Goal: Task Accomplishment & Management: Manage account settings

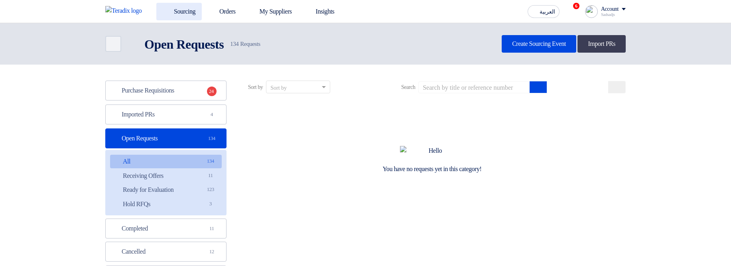
drag, startPoint x: 0, startPoint y: 0, endPoint x: 179, endPoint y: 11, distance: 179.7
click at [179, 11] on link "Sourcing" at bounding box center [178, 12] width 45 height 18
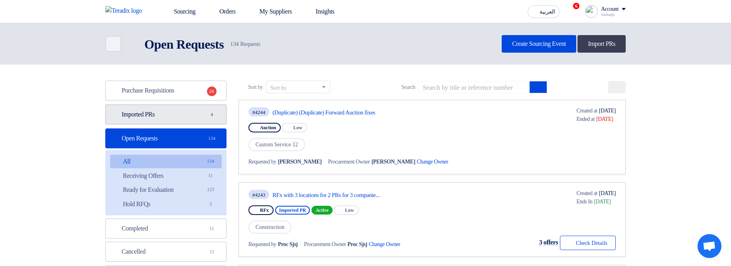
click at [179, 123] on link "Imported PRs Imported PRs 4" at bounding box center [165, 114] width 121 height 20
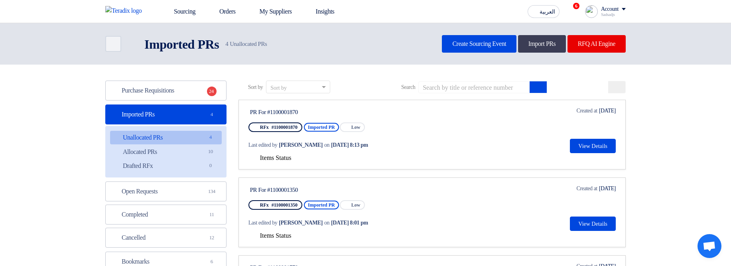
click at [249, 159] on icon at bounding box center [252, 158] width 8 height 8
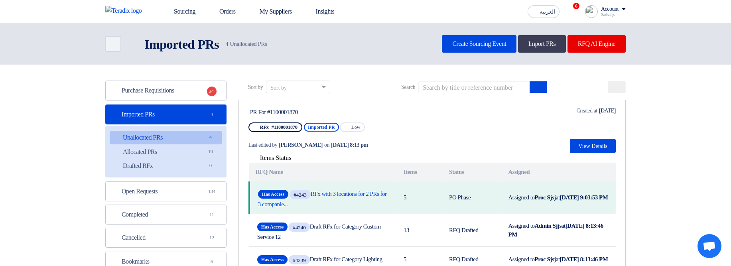
scroll to position [48, 0]
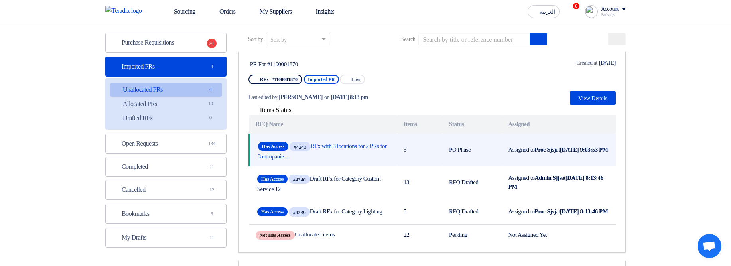
drag, startPoint x: 504, startPoint y: 147, endPoint x: 460, endPoint y: 156, distance: 44.7
click at [405, 150] on tr "Has Access #4243 RFx with 3 locations for 2 PRs for 3 companie... 5 PO Phase As…" at bounding box center [432, 150] width 366 height 33
click at [488, 156] on td "PO Phase" at bounding box center [471, 150] width 59 height 33
click at [438, 163] on td "5" at bounding box center [419, 150] width 45 height 33
drag, startPoint x: 434, startPoint y: 146, endPoint x: 516, endPoint y: 149, distance: 82.2
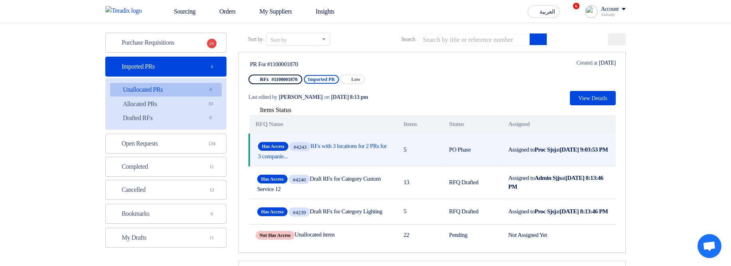
click at [516, 149] on tr "Has Access #4243 RFx with 3 locations for 2 PRs for 3 companie... 5 PO Phase As…" at bounding box center [432, 150] width 366 height 33
click at [482, 153] on td "PO Phase" at bounding box center [471, 150] width 59 height 33
drag, startPoint x: 540, startPoint y: 157, endPoint x: 513, endPoint y: 141, distance: 31.0
click at [513, 141] on td "Assigned to Proc Sjsj at Sep 16, 2025, 9:03:53 PM" at bounding box center [559, 150] width 114 height 33
click at [545, 146] on b "Proc Sjsj" at bounding box center [544, 149] width 21 height 6
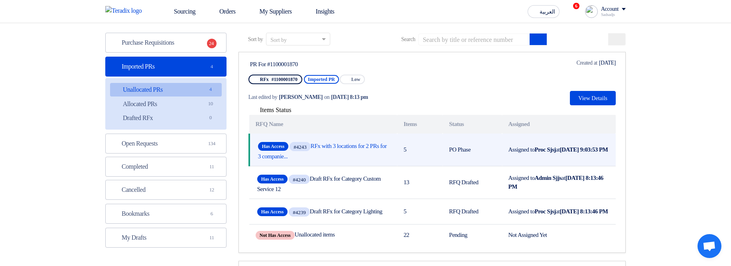
drag, startPoint x: 546, startPoint y: 153, endPoint x: 507, endPoint y: 141, distance: 41.1
click at [507, 141] on td "Assigned to Proc Sjsj at Sep 16, 2025, 9:03:53 PM" at bounding box center [559, 150] width 114 height 33
click at [544, 148] on b "Proc Sjsj" at bounding box center [544, 149] width 21 height 6
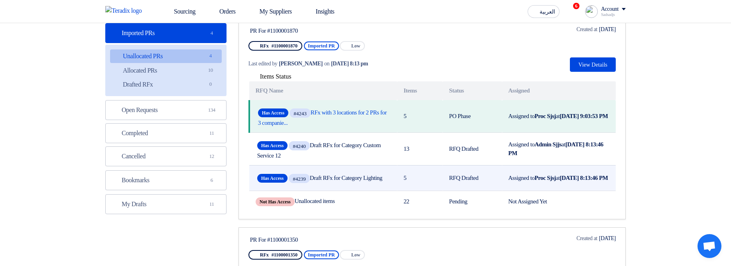
scroll to position [143, 0]
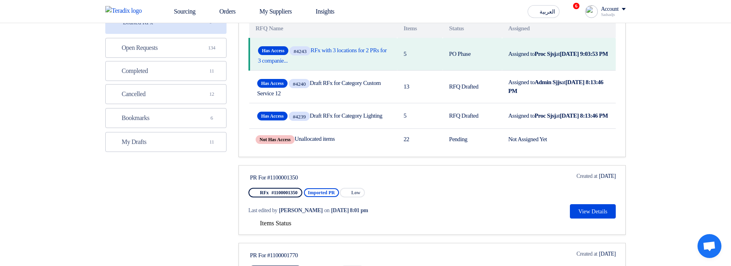
click at [273, 226] on span "Items Status" at bounding box center [275, 223] width 31 height 7
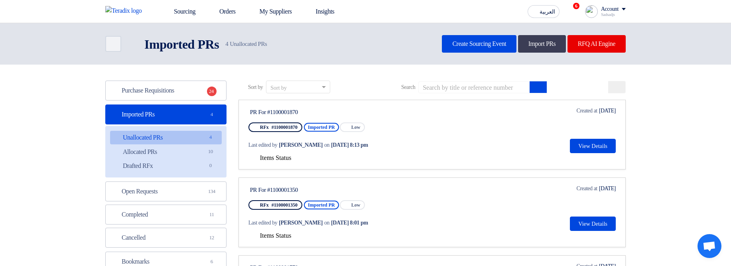
click at [597, 18] on div "العربية ع 6 Congratulations! "(Duplicate) (Duplicate) Forward Auction fixes" Au…" at bounding box center [574, 12] width 101 height 16
click at [602, 13] on div "Sadsadjs" at bounding box center [613, 14] width 25 height 4
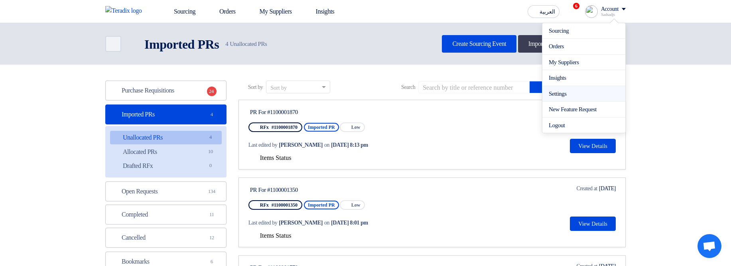
click at [562, 91] on link "Settings" at bounding box center [583, 93] width 70 height 9
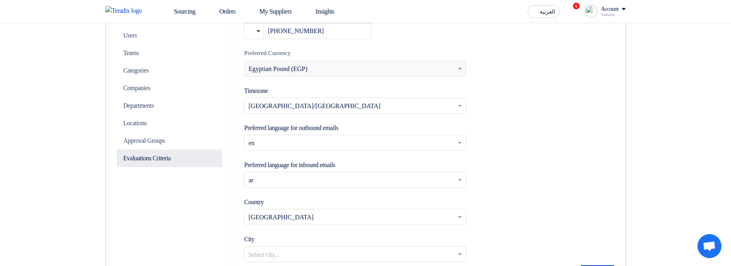
scroll to position [239, 0]
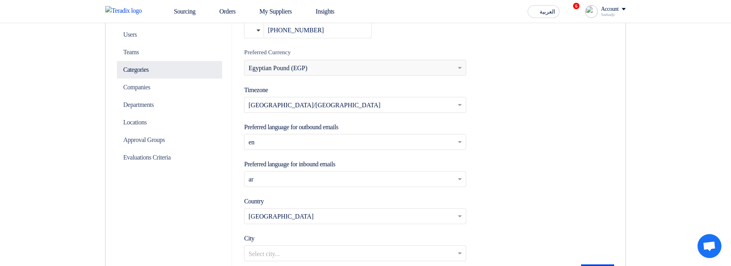
click at [145, 72] on p "Categories" at bounding box center [169, 70] width 105 height 18
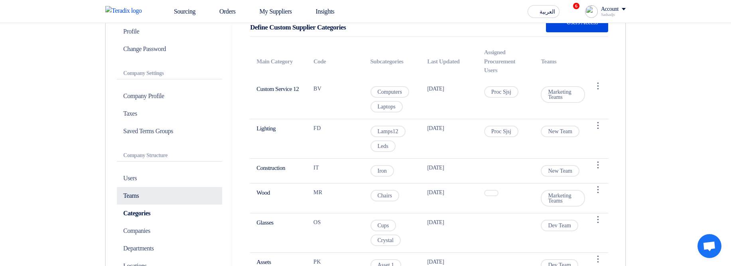
click at [153, 201] on p "Teams" at bounding box center [169, 196] width 105 height 18
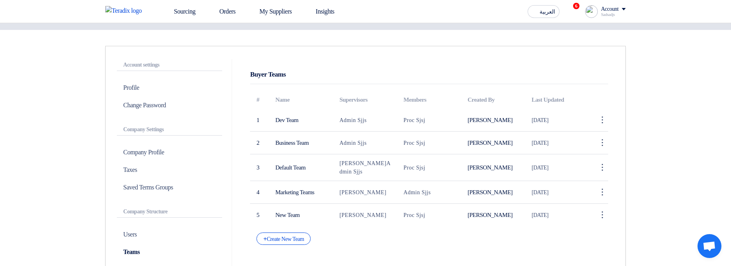
scroll to position [191, 0]
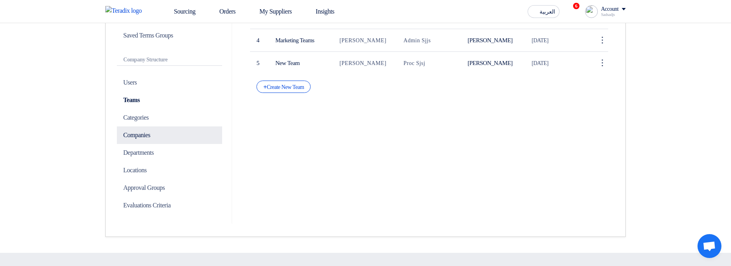
click at [153, 138] on p "Companies" at bounding box center [169, 135] width 105 height 18
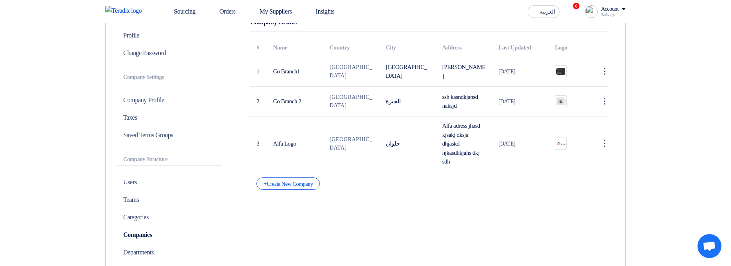
scroll to position [96, 0]
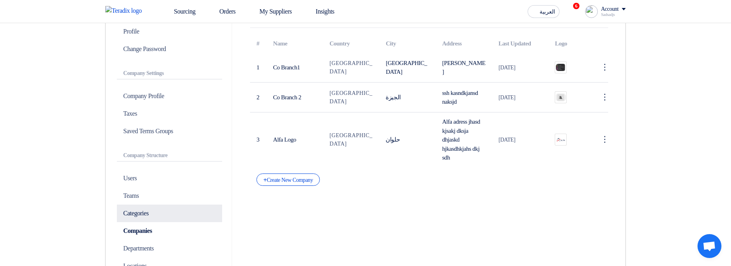
click at [174, 206] on p "Categories" at bounding box center [169, 213] width 105 height 18
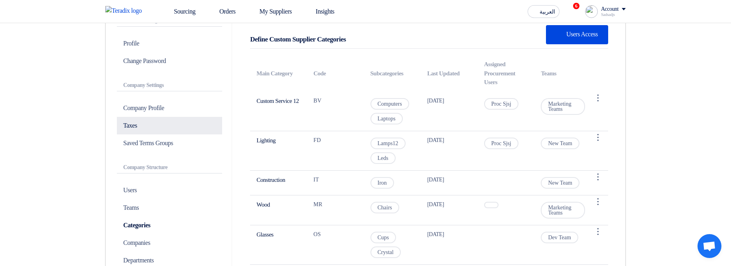
scroll to position [191, 0]
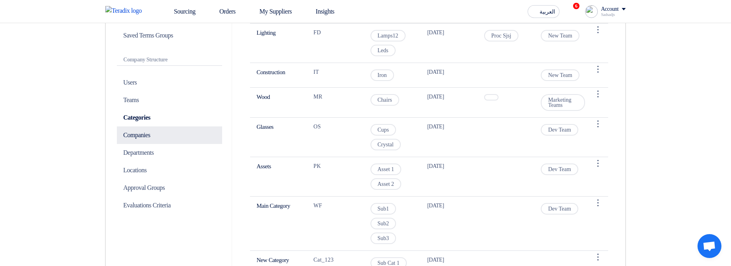
click at [149, 134] on p "Companies" at bounding box center [169, 135] width 105 height 18
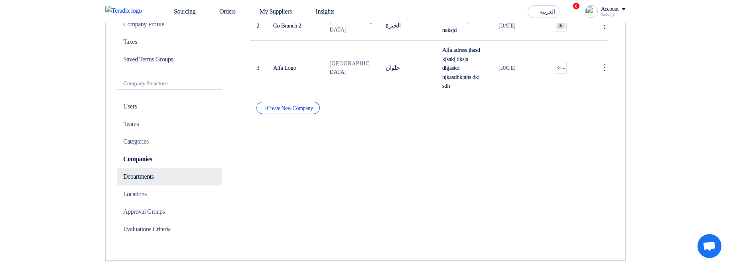
click at [151, 177] on p "Departments" at bounding box center [169, 177] width 105 height 18
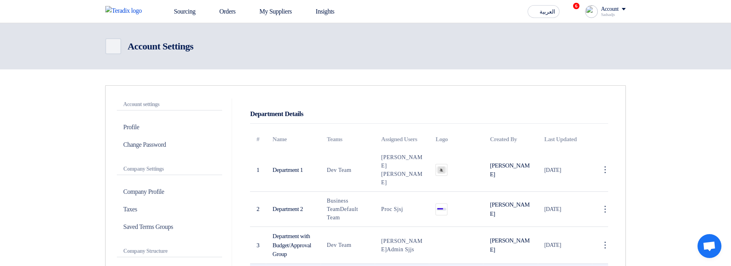
scroll to position [191, 0]
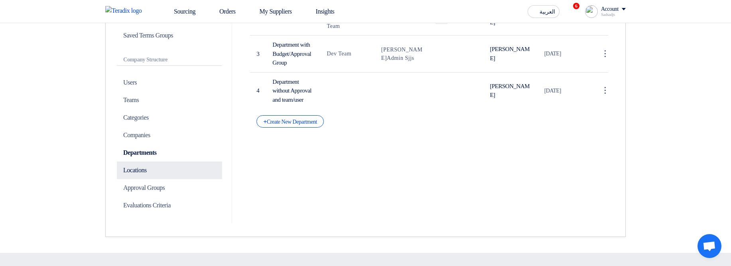
click at [155, 176] on p "Locations" at bounding box center [169, 170] width 105 height 18
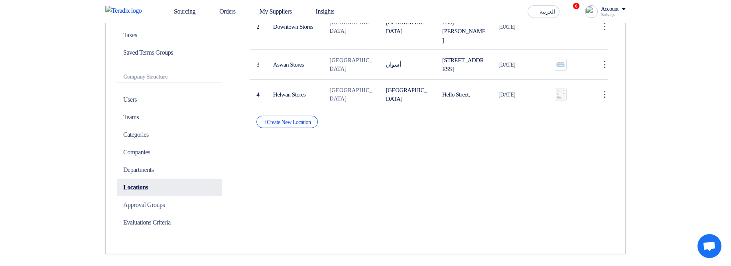
scroll to position [191, 0]
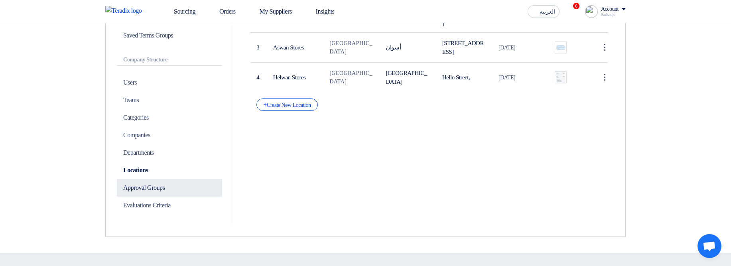
click at [159, 190] on p "Approval Groups" at bounding box center [169, 188] width 105 height 18
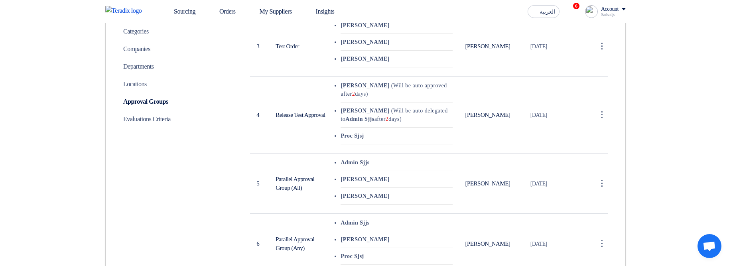
scroll to position [191, 0]
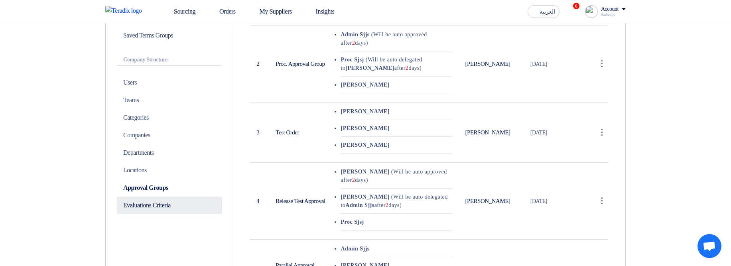
click at [165, 201] on p "Evaluations Criteria" at bounding box center [169, 206] width 105 height 18
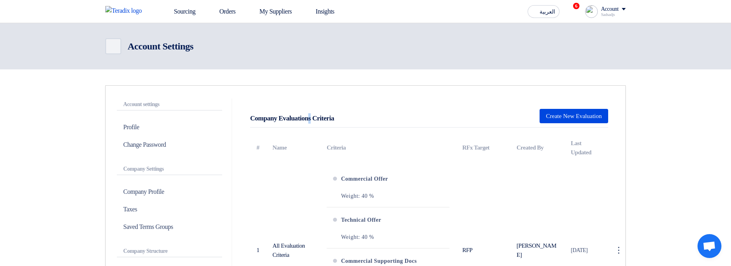
click at [288, 116] on div "Company Evaluations Criteria" at bounding box center [292, 118] width 84 height 10
click at [288, 115] on div "Company Evaluations Criteria" at bounding box center [292, 118] width 84 height 10
click at [400, 114] on div "Company Evaluations Criteria Create New Evaluation" at bounding box center [429, 116] width 358 height 23
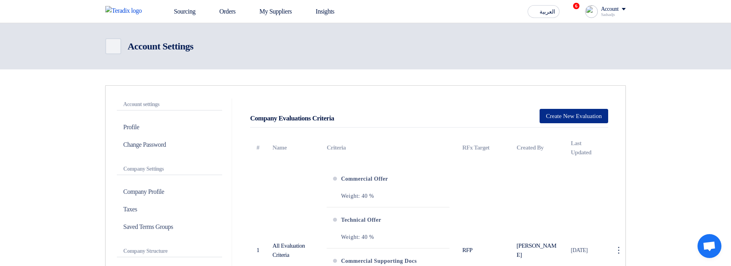
click at [578, 117] on button "Create New Evaluation" at bounding box center [573, 116] width 69 height 14
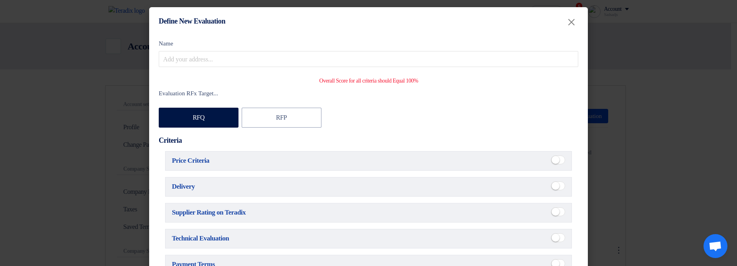
click at [639, 118] on modal-container "Define New Evaluation × Name Overall Score for all criteria should Equal 100% E…" at bounding box center [368, 133] width 737 height 266
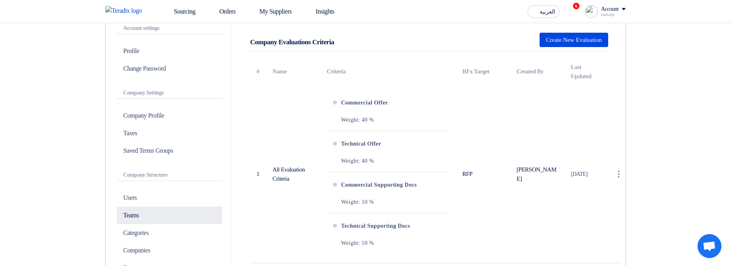
scroll to position [96, 0]
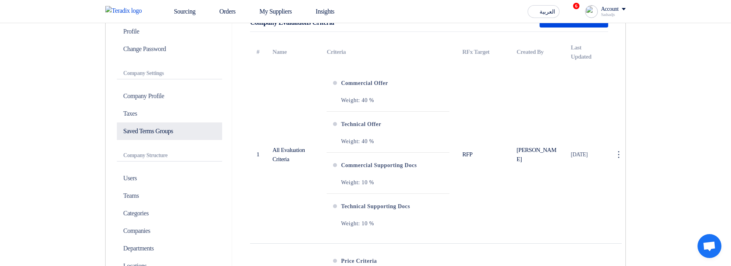
click at [146, 130] on p "Saved Terms Groups" at bounding box center [169, 131] width 105 height 18
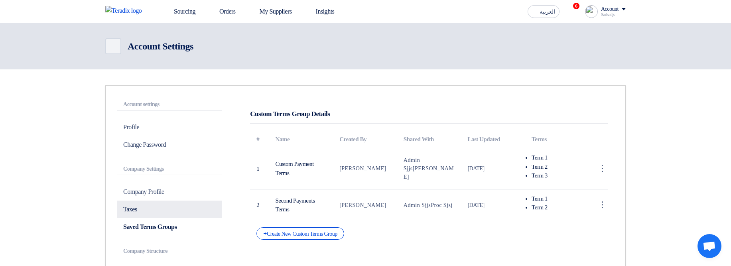
click at [147, 210] on p "Taxes" at bounding box center [169, 209] width 105 height 18
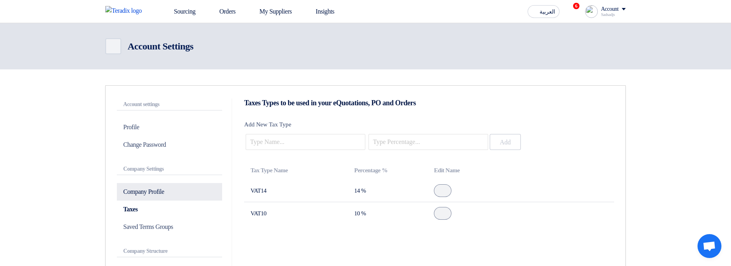
click at [164, 191] on p "Company Profile" at bounding box center [169, 192] width 105 height 18
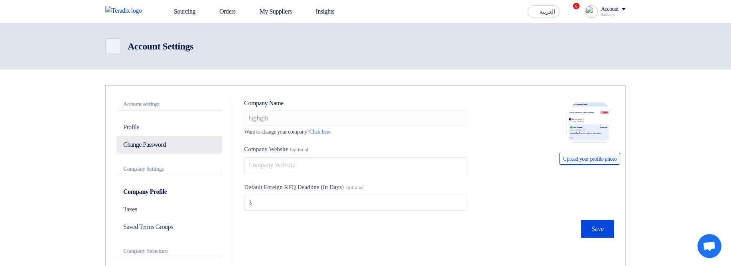
click at [151, 148] on p "Change Password" at bounding box center [169, 145] width 105 height 18
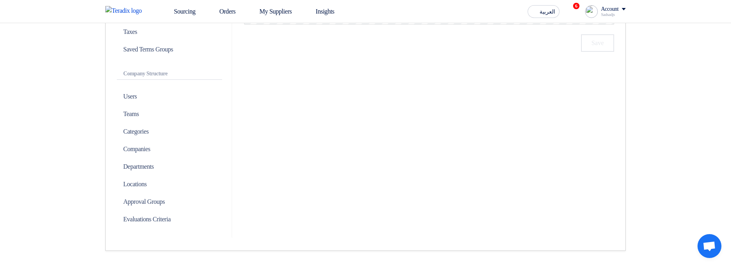
scroll to position [143, 0]
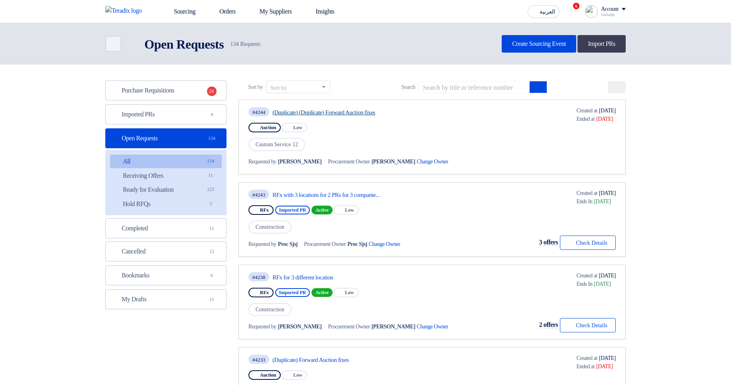
click at [330, 111] on link "(Duplicate) (Duplicate) Forward Auction fixes" at bounding box center [346, 112] width 149 height 7
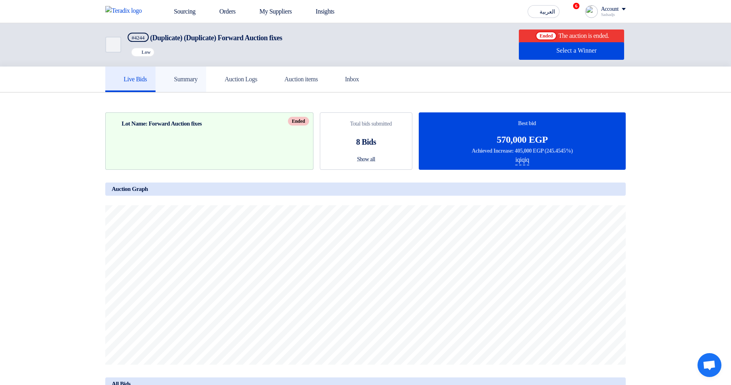
click at [206, 74] on link "Summary" at bounding box center [180, 80] width 51 height 26
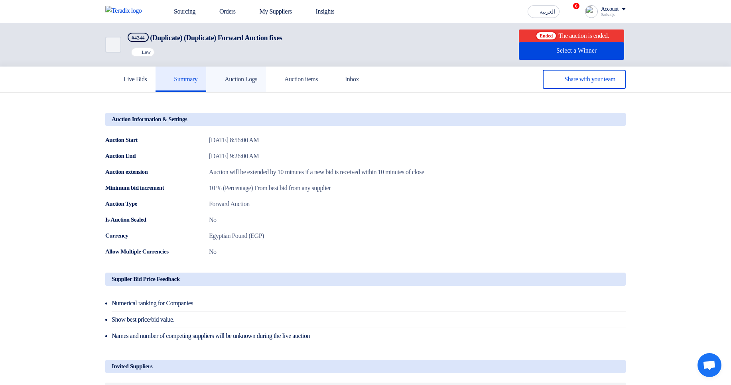
click at [241, 79] on h5 "Auction Logs" at bounding box center [236, 79] width 42 height 8
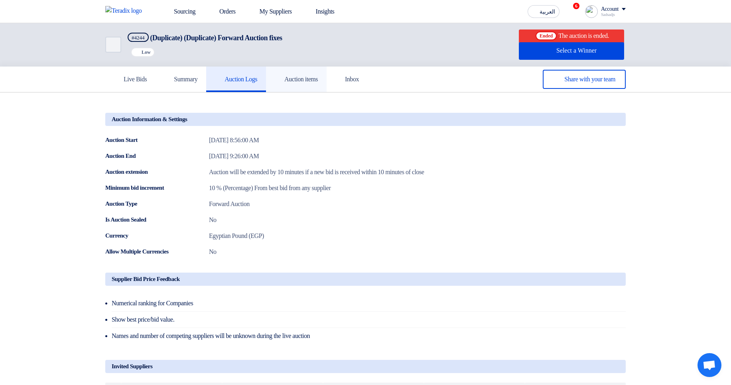
click at [283, 80] on icon at bounding box center [279, 79] width 8 height 8
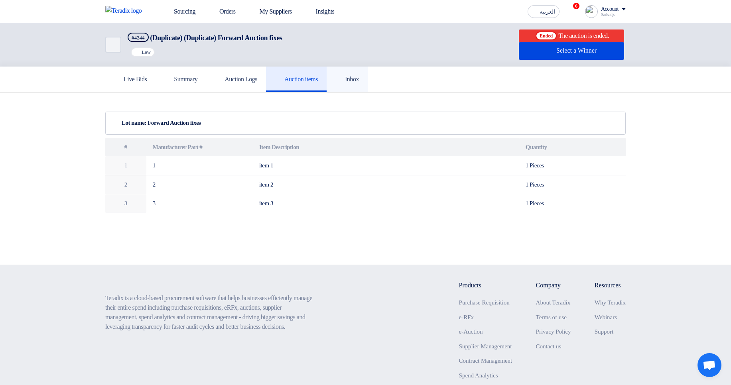
click at [335, 75] on use at bounding box center [335, 75] width 0 height 0
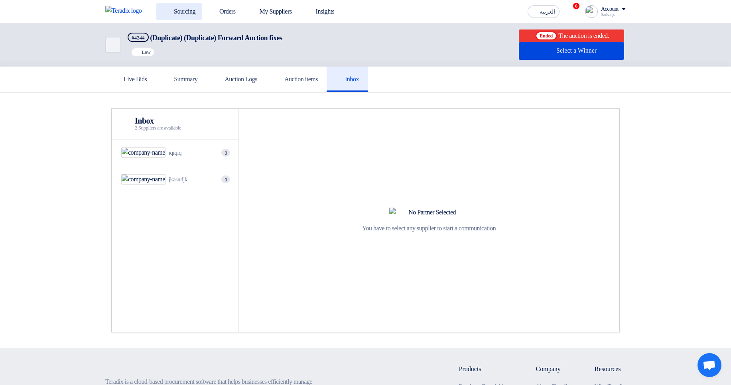
click at [167, 16] on link "Sourcing" at bounding box center [178, 12] width 45 height 18
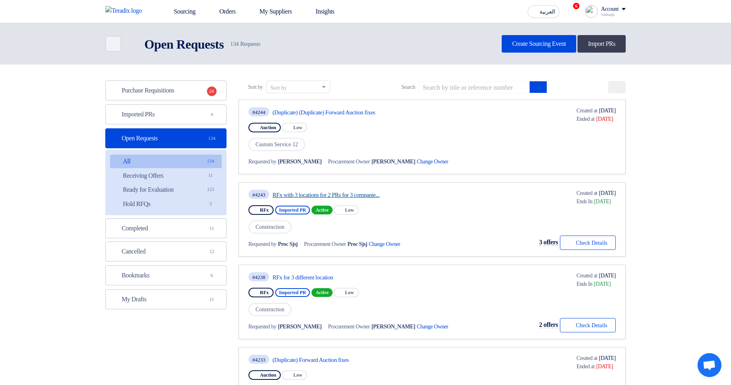
click at [308, 193] on link "RFx with 3 locations for 2 PRs for 3 companie..." at bounding box center [346, 194] width 149 height 7
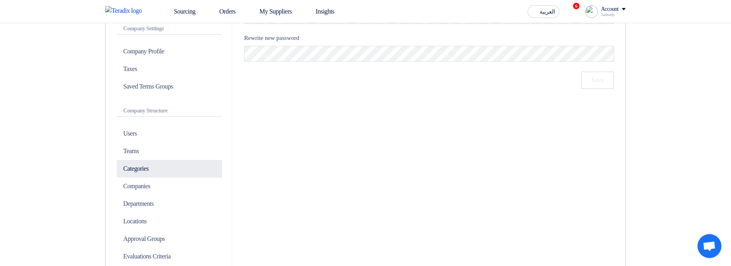
scroll to position [143, 0]
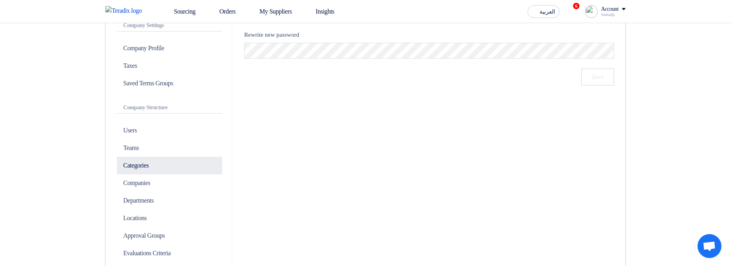
click at [172, 161] on p "Categories" at bounding box center [169, 166] width 105 height 18
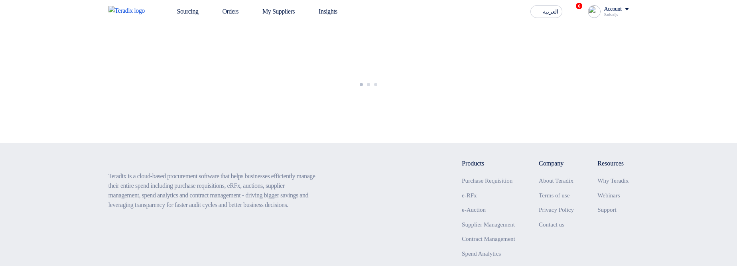
click at [278, 91] on div at bounding box center [368, 83] width 737 height 120
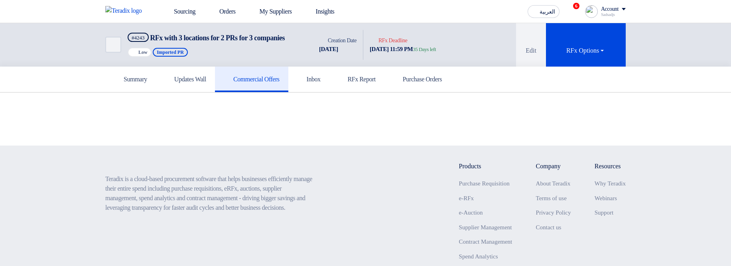
click at [278, 83] on h5 "Commercial Offers" at bounding box center [252, 79] width 56 height 8
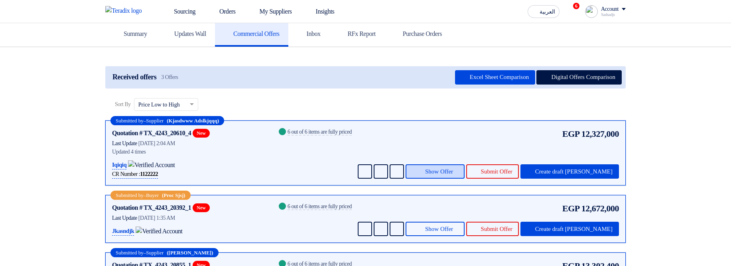
scroll to position [48, 0]
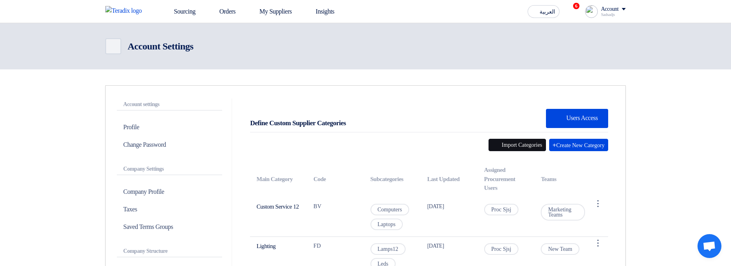
click at [494, 147] on button "Import Categories" at bounding box center [516, 145] width 57 height 12
click at [486, 147] on button "Import Categories" at bounding box center [510, 145] width 57 height 12
